Goal: Task Accomplishment & Management: Use online tool/utility

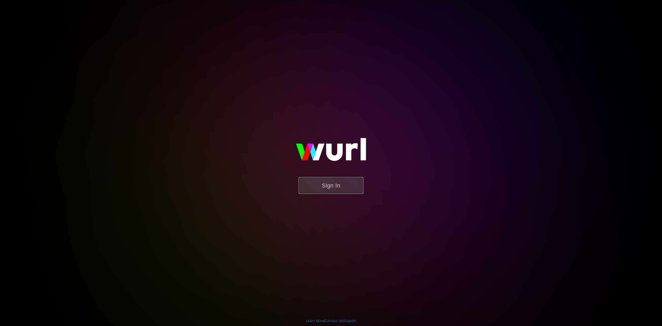
click at [334, 182] on button "Sign In" at bounding box center [331, 185] width 65 height 17
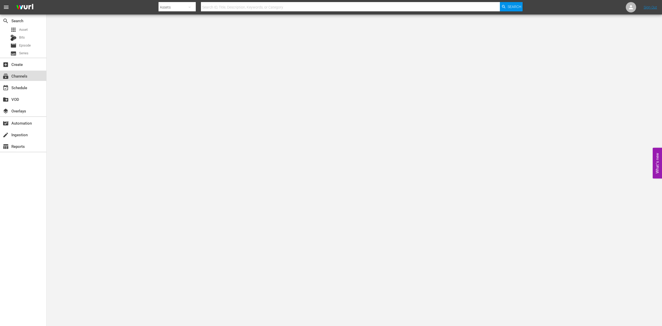
click at [21, 76] on div "subscriptions Channels" at bounding box center [14, 75] width 29 height 5
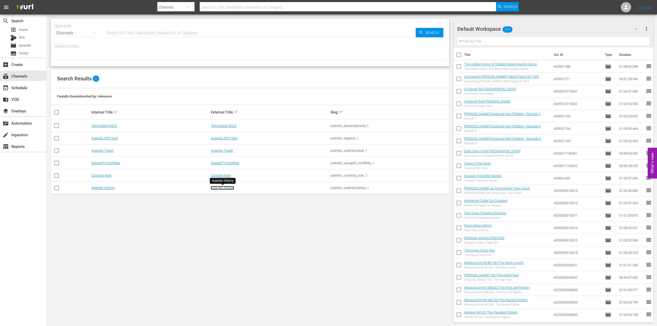
click at [216, 187] on link "Autentic History" at bounding box center [222, 188] width 23 height 4
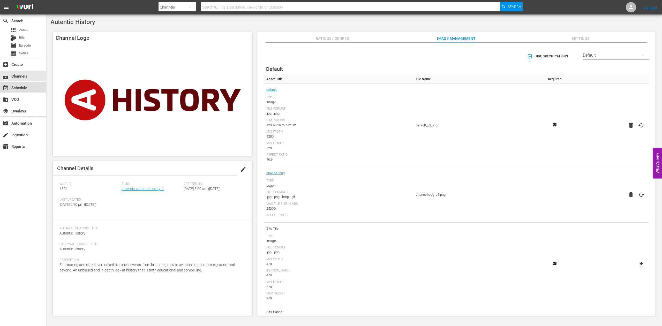
click at [18, 88] on div "event_available Schedule" at bounding box center [14, 87] width 29 height 5
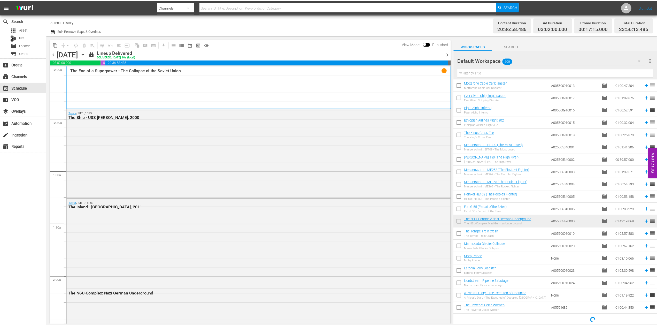
scroll to position [151, 0]
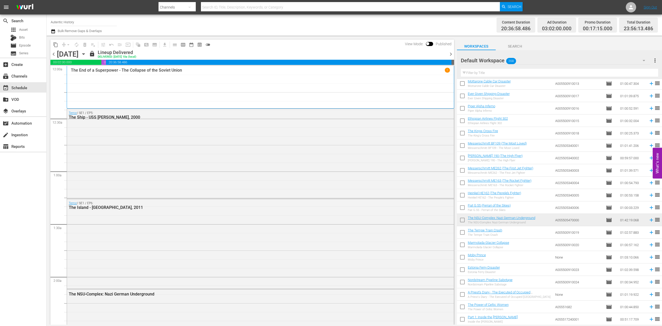
click at [514, 220] on div "The NSU-Complex: Nazi German Underground The NSU-Complex: Nazi German Undergrou…" at bounding box center [501, 220] width 67 height 8
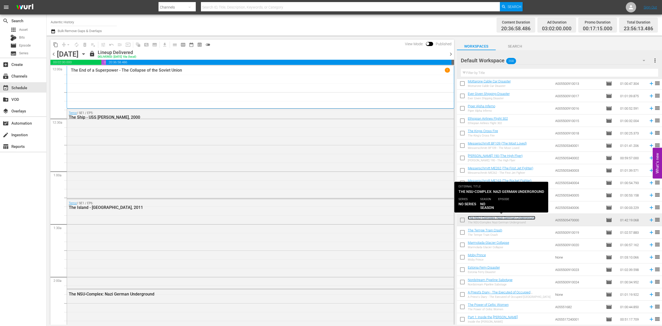
click at [486, 218] on link "The NSU-Complex: Nazi German Underground" at bounding box center [501, 218] width 67 height 4
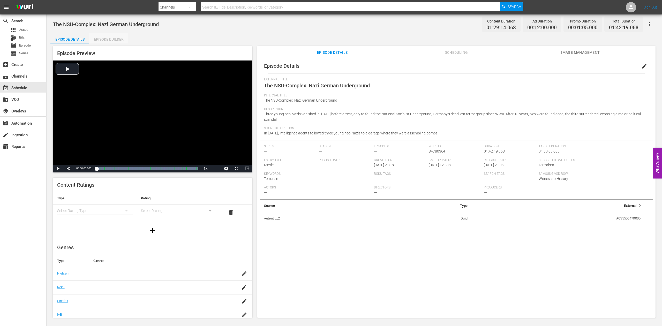
click at [106, 39] on div "Episode Builder" at bounding box center [108, 39] width 39 height 12
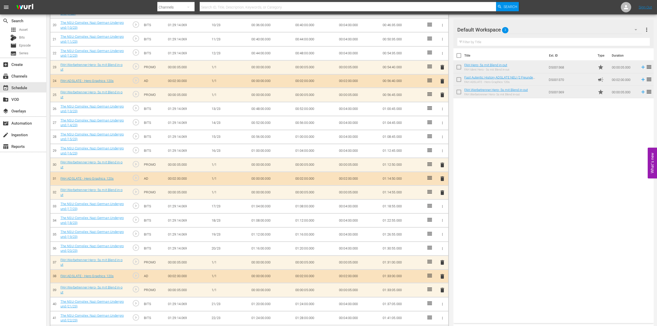
scroll to position [441, 0]
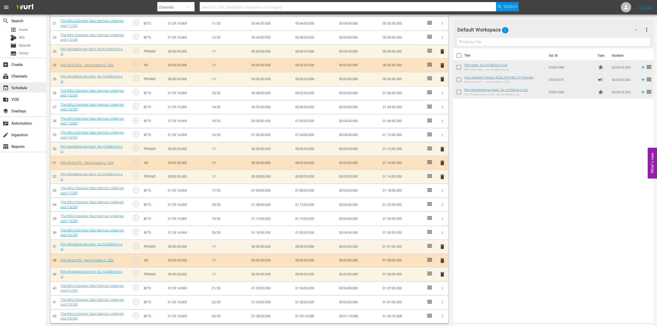
click at [27, 88] on div "event_available Schedule" at bounding box center [14, 87] width 29 height 5
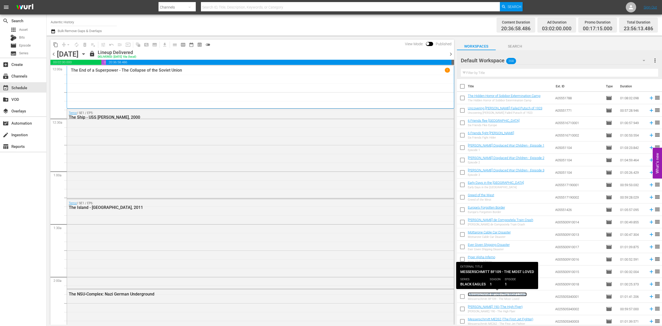
click at [494, 294] on link "Messerschmitt BF109 (The Most Loved)" at bounding box center [497, 294] width 59 height 4
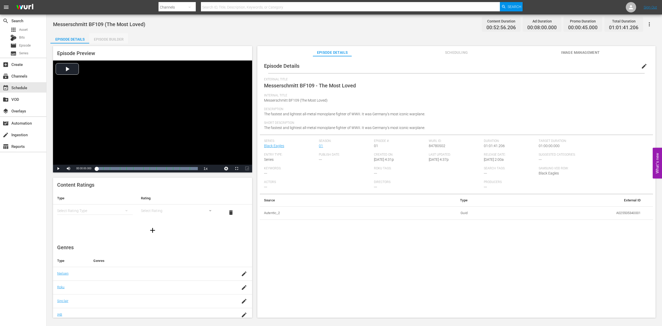
click at [114, 39] on div "Episode Builder" at bounding box center [108, 39] width 39 height 12
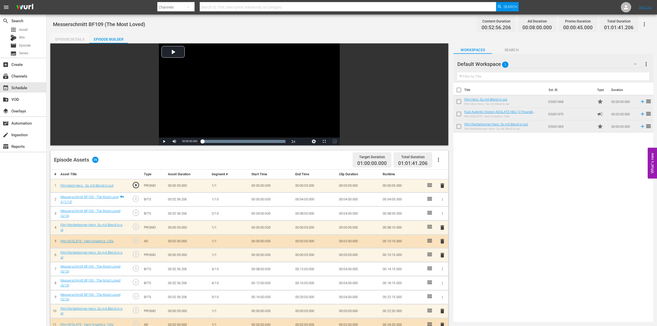
click at [66, 38] on div "Episode Details" at bounding box center [69, 39] width 39 height 12
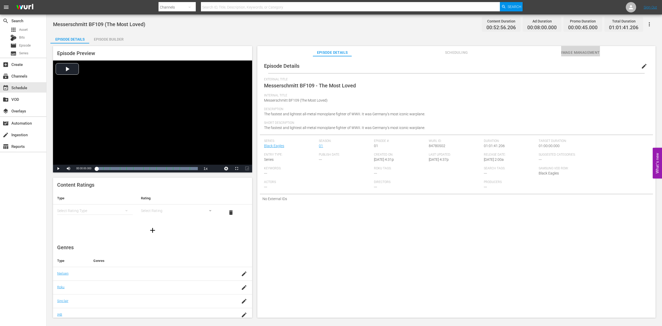
click at [572, 53] on span "Image Management" at bounding box center [580, 52] width 39 height 6
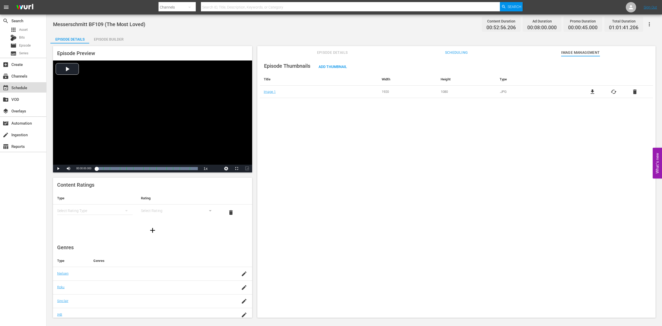
click at [26, 87] on div "event_available Schedule" at bounding box center [14, 87] width 29 height 5
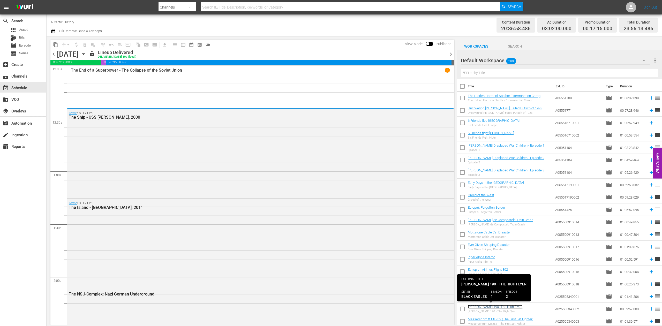
click at [494, 307] on link "[PERSON_NAME] 190 (The High Flyer)" at bounding box center [495, 307] width 55 height 4
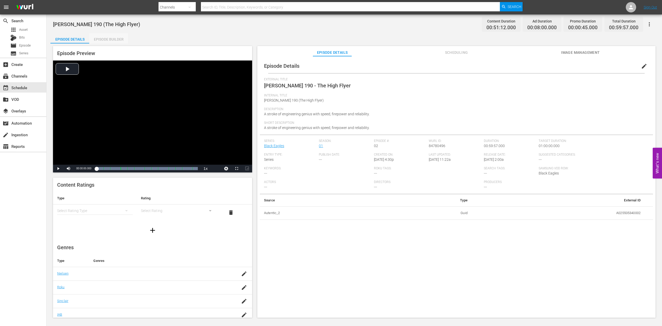
click at [117, 39] on div "Episode Builder" at bounding box center [108, 39] width 39 height 12
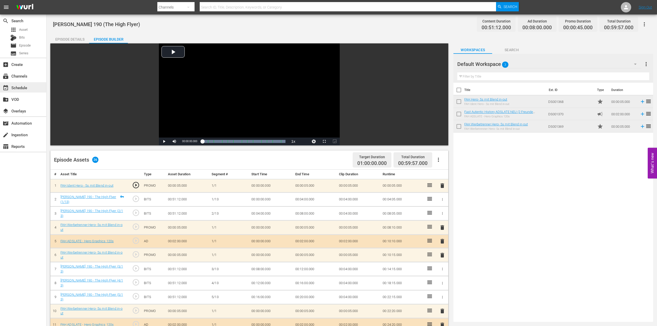
click at [17, 88] on div "event_available Schedule" at bounding box center [14, 87] width 29 height 5
